Goal: Find specific page/section: Find specific page/section

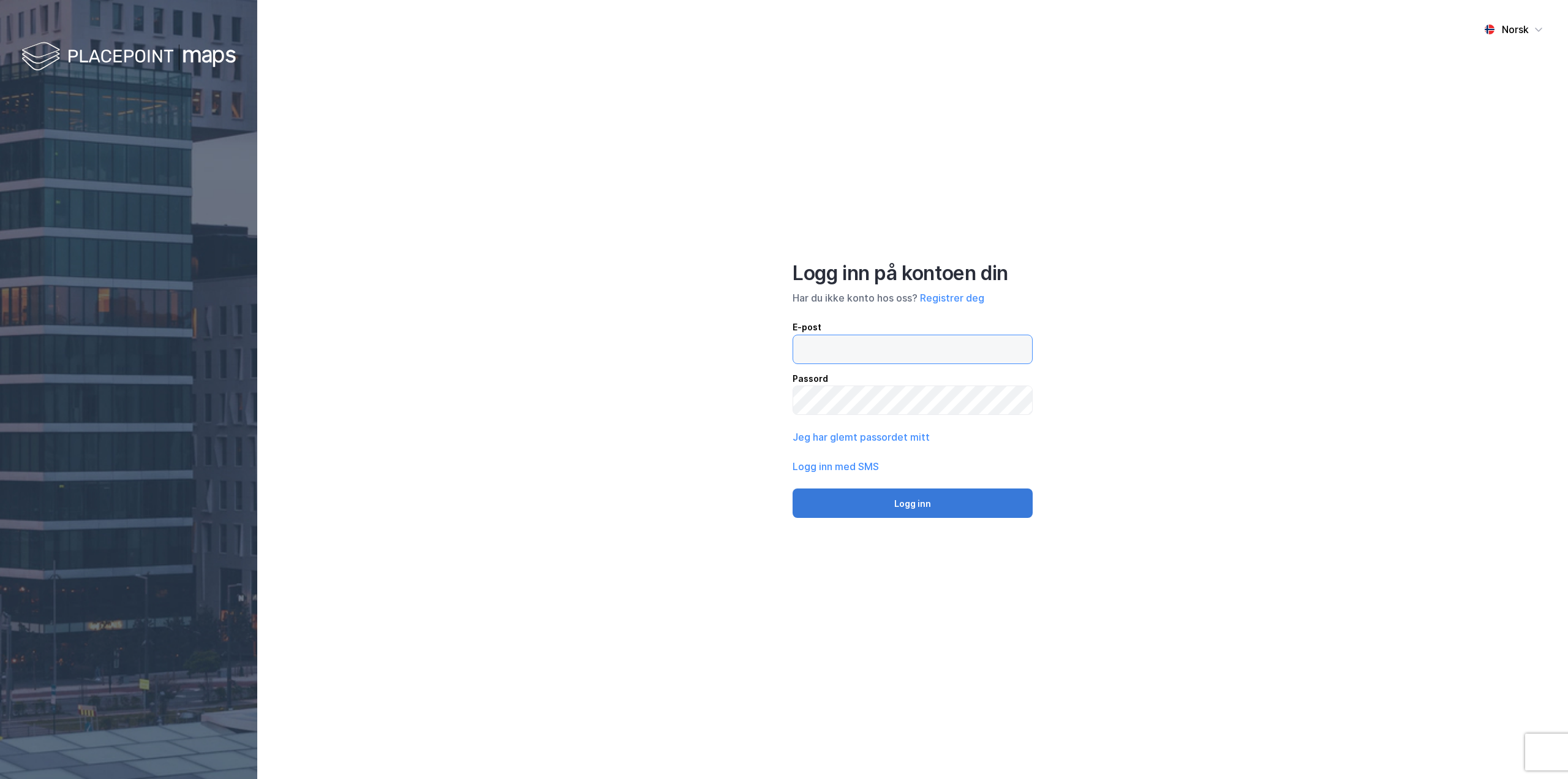
type input "[EMAIL_ADDRESS][DOMAIN_NAME]"
click at [1015, 499] on button "Logg inn" at bounding box center [913, 503] width 240 height 29
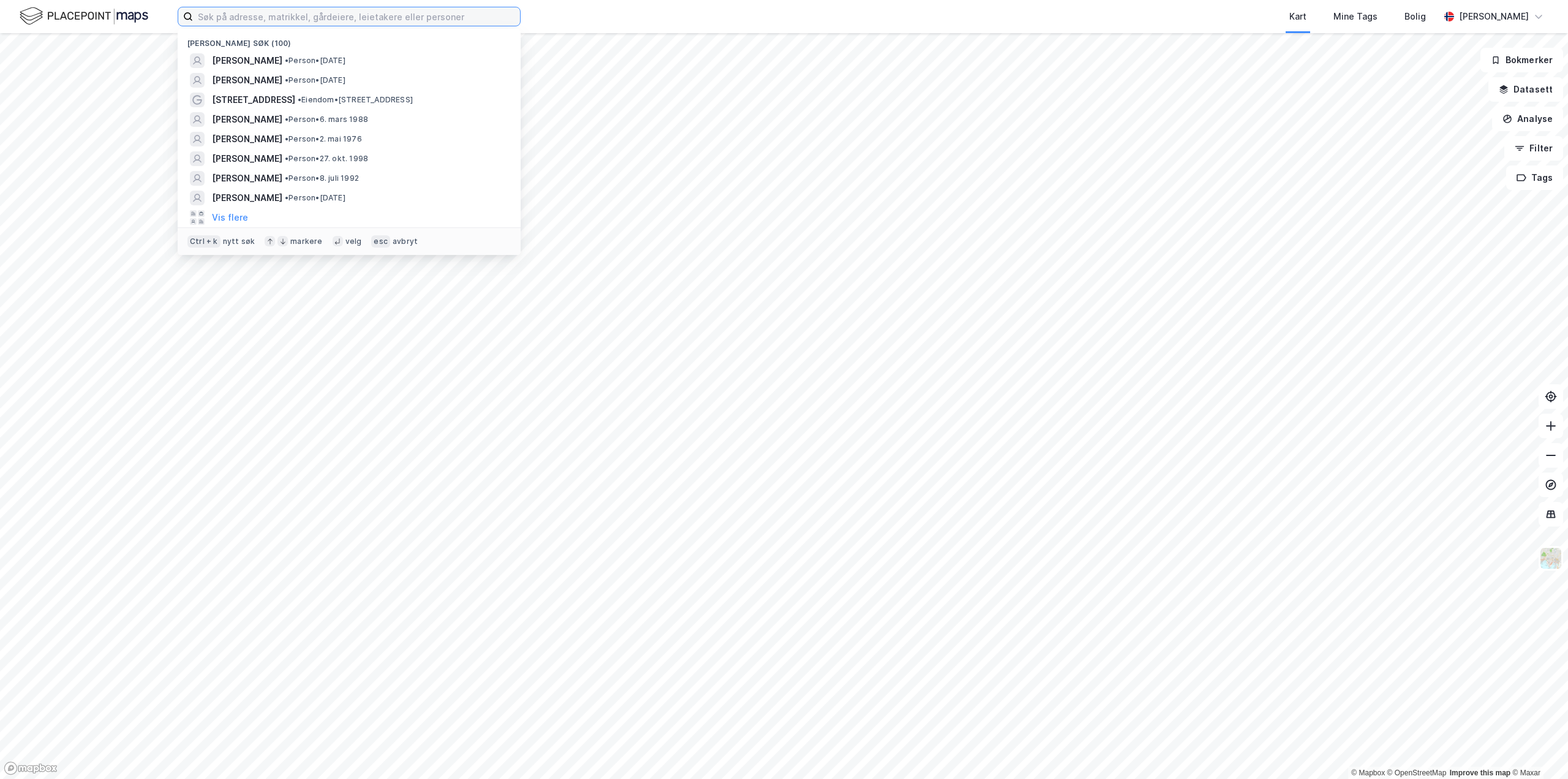
click at [380, 18] on input at bounding box center [356, 17] width 327 height 18
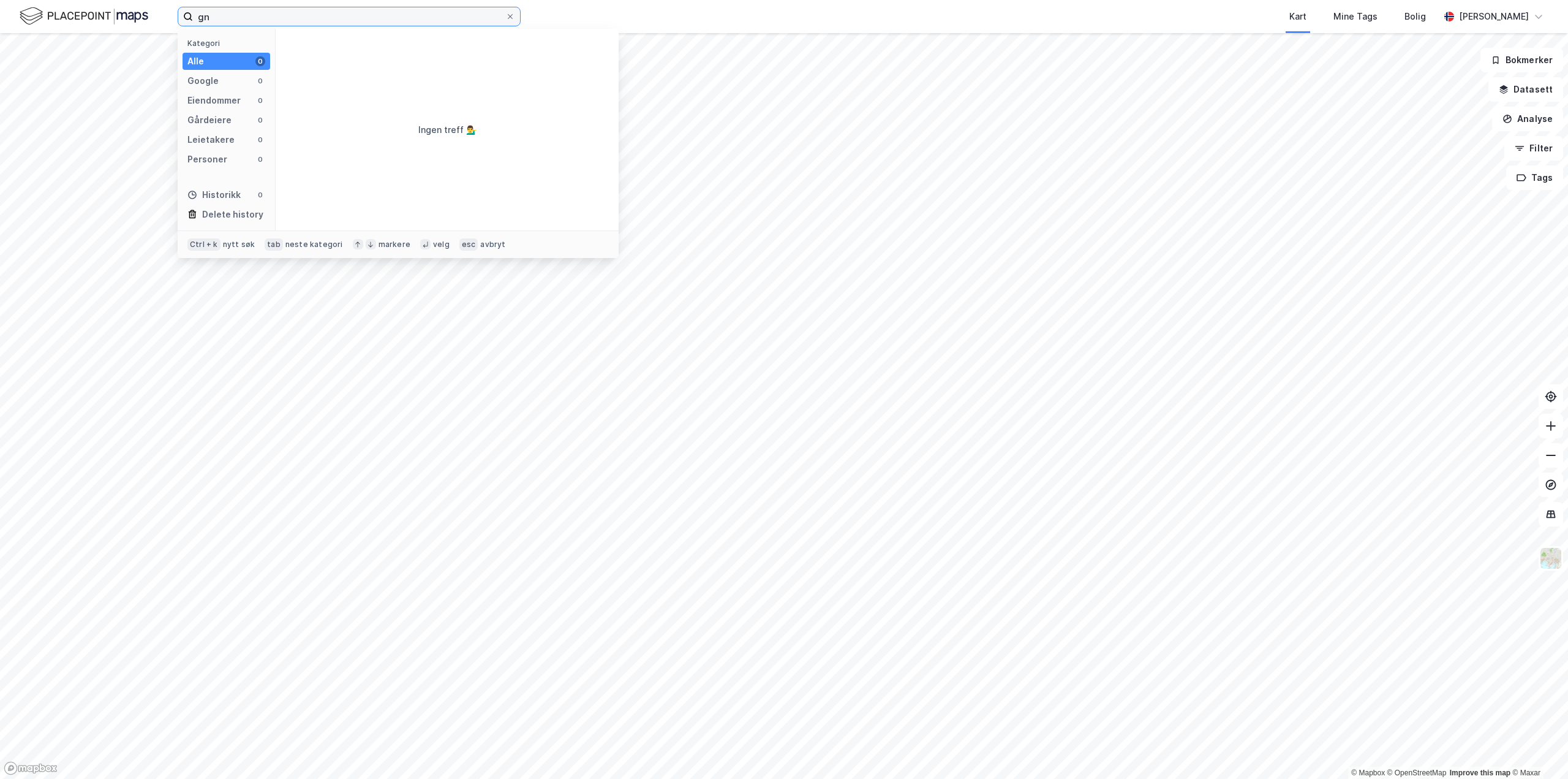
type input "g"
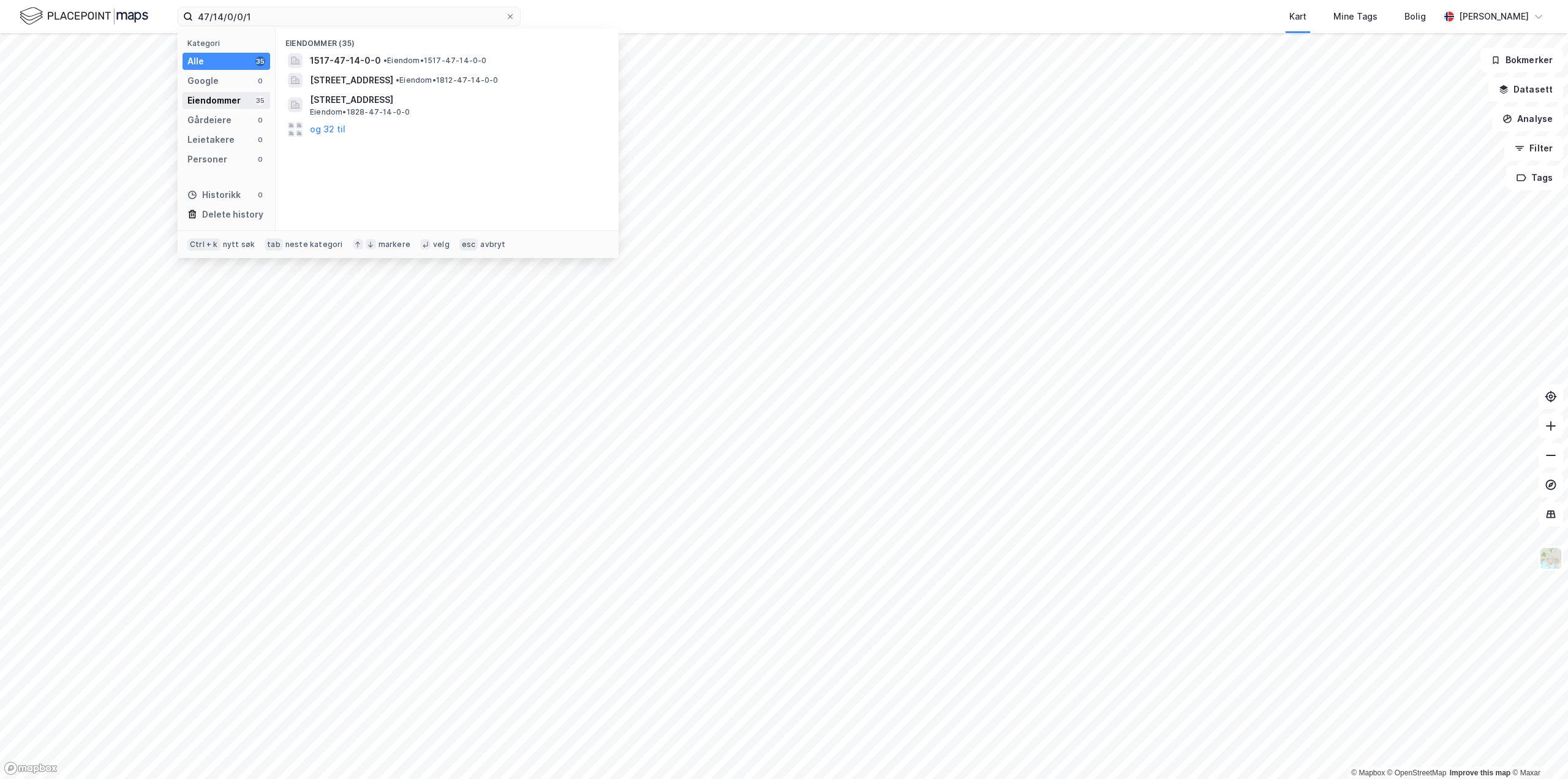
click at [224, 100] on div "Eiendommer" at bounding box center [214, 101] width 53 height 15
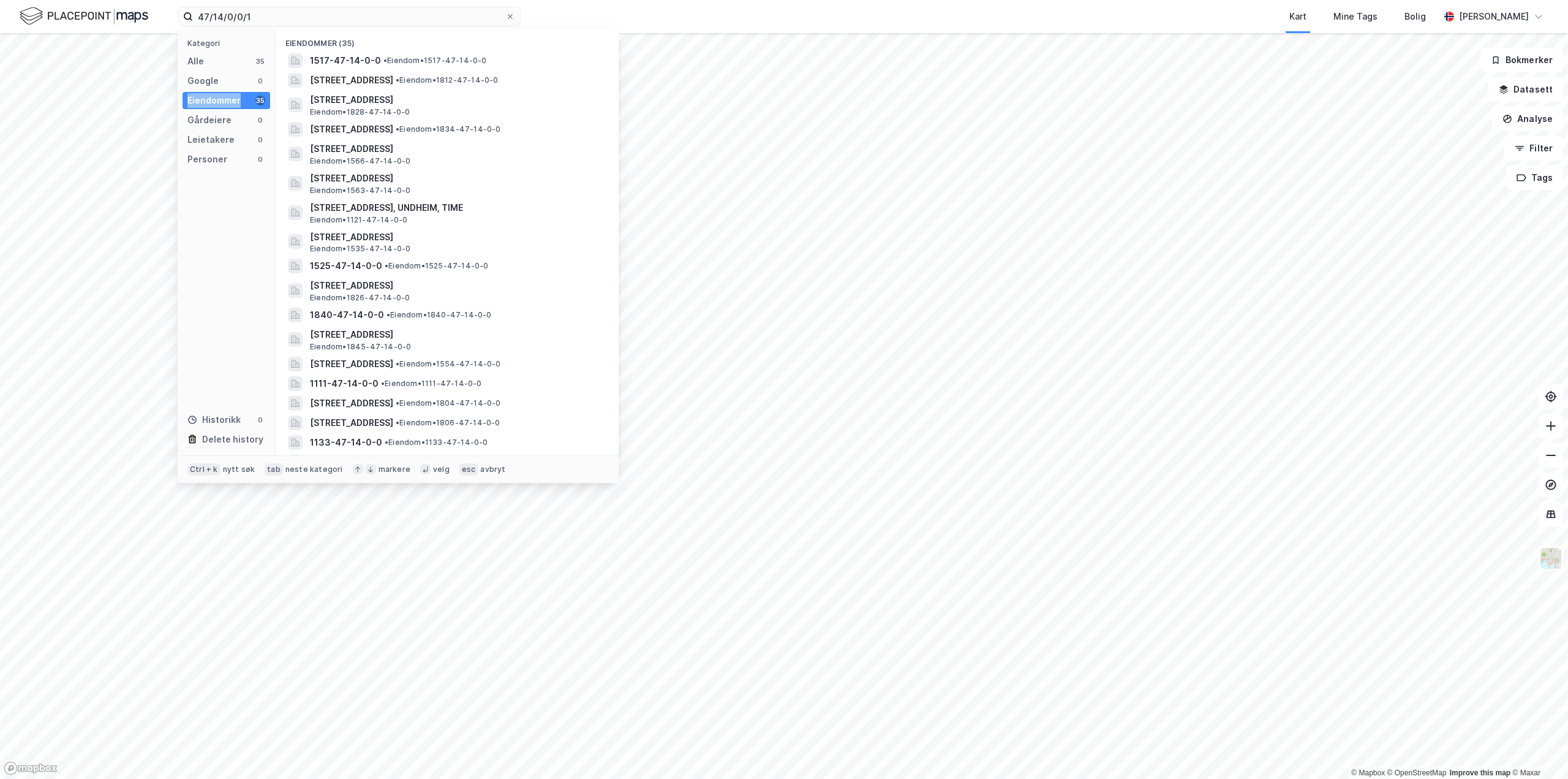
click at [224, 100] on div "Eiendommer" at bounding box center [214, 101] width 53 height 15
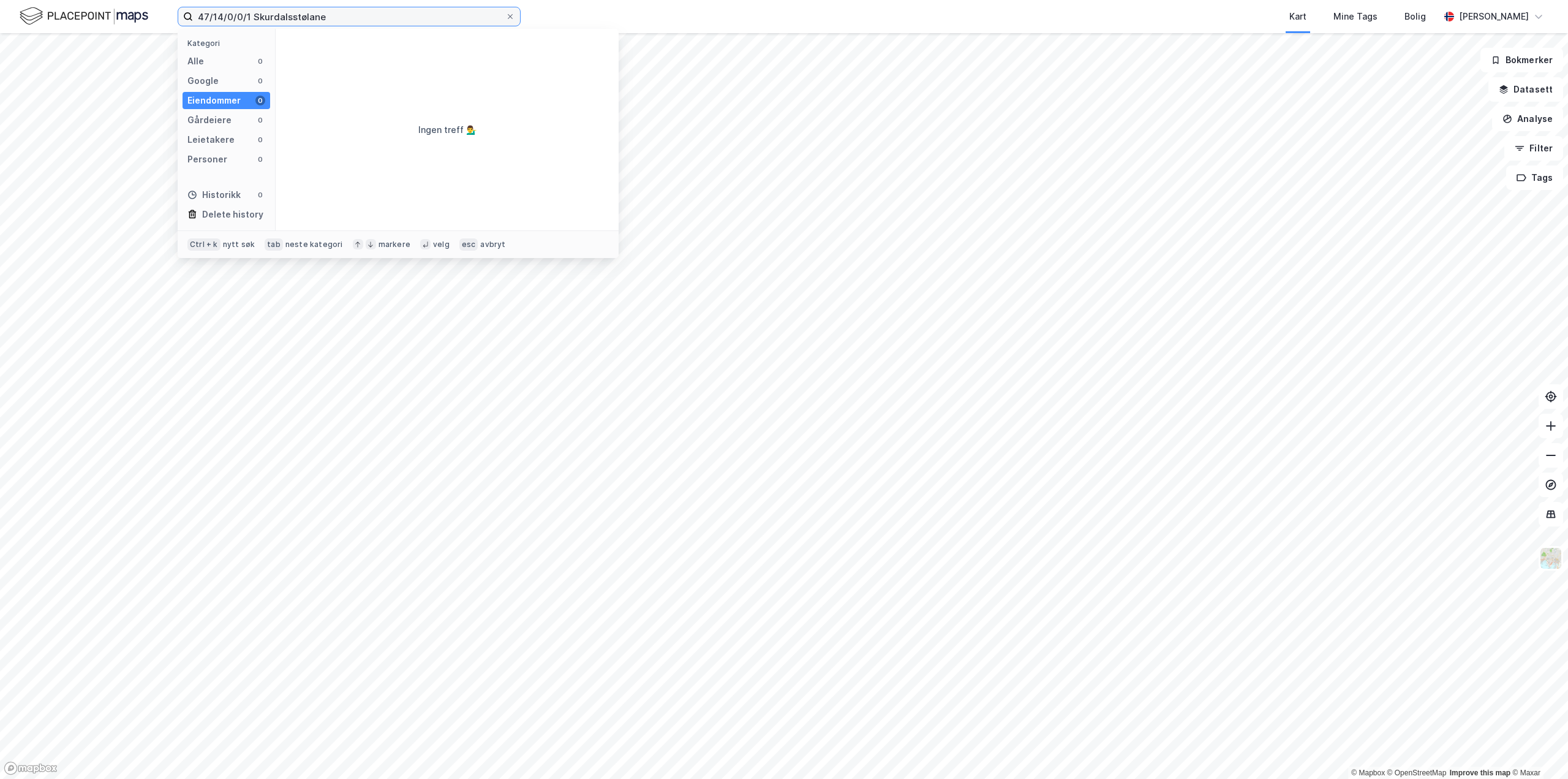
type input "47/14/0/0/1 Skurdalsstølane"
